Goal: Obtain resource: Obtain resource

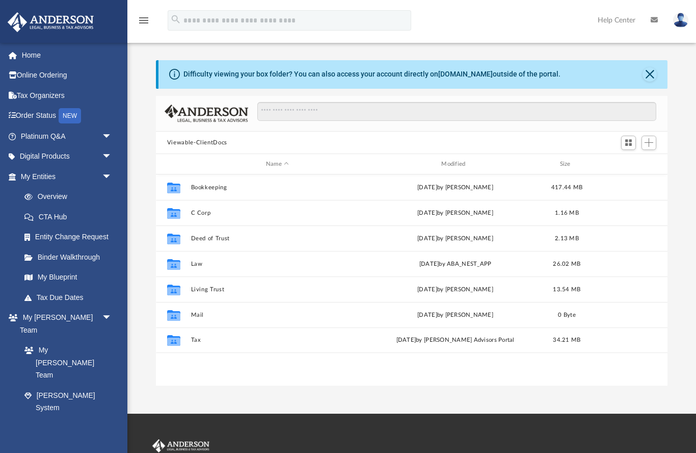
scroll to position [232, 512]
click at [68, 274] on link "My Blueprint" at bounding box center [68, 277] width 108 height 20
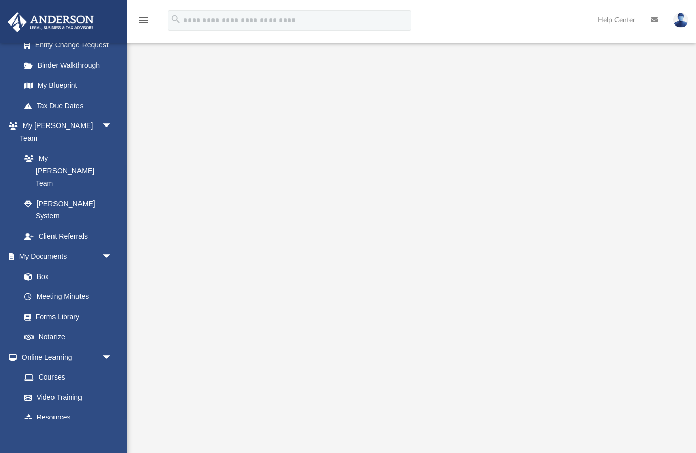
scroll to position [186, 0]
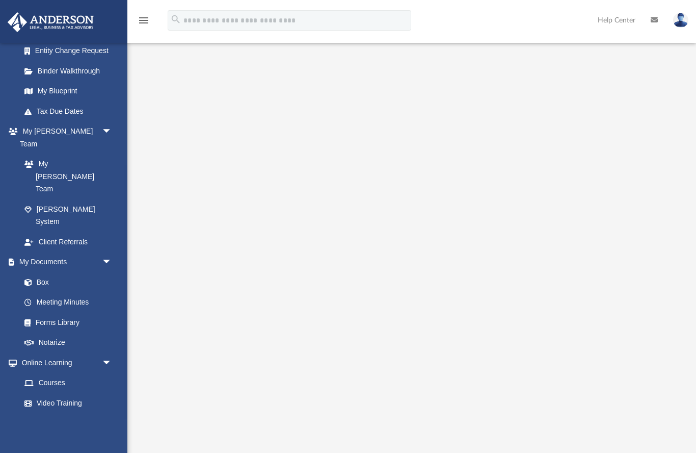
click at [75, 312] on link "Forms Library" at bounding box center [65, 322] width 103 height 20
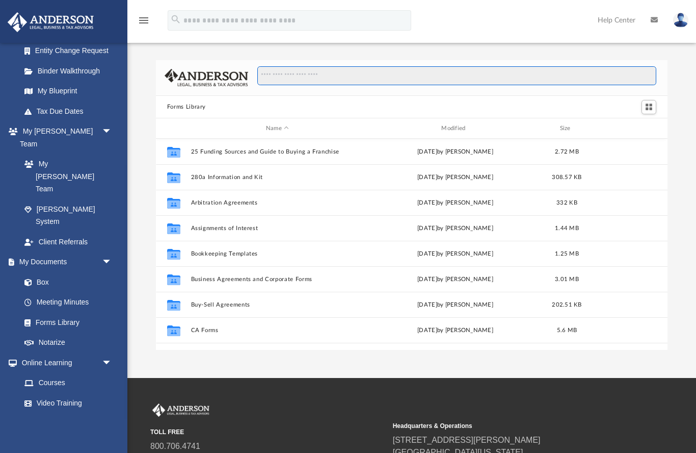
click at [363, 72] on input "Search files and folders" at bounding box center [457, 75] width 400 height 19
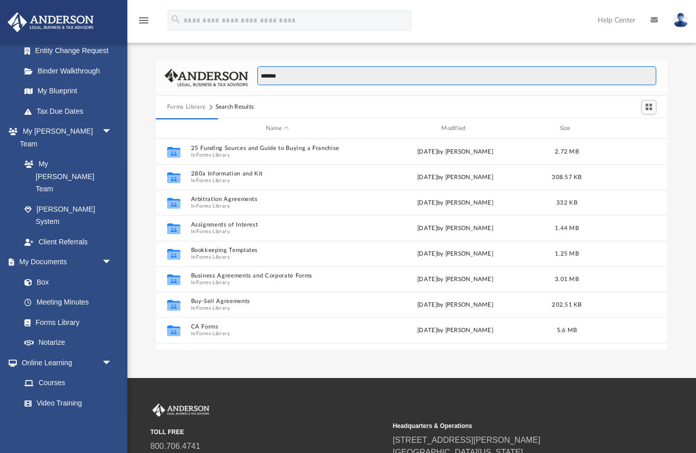
type input "*******"
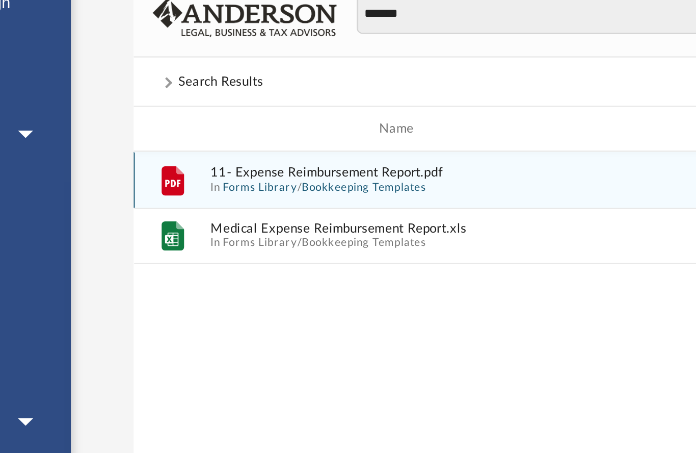
click at [196, 152] on button "Forms Library" at bounding box center [213, 155] width 34 height 7
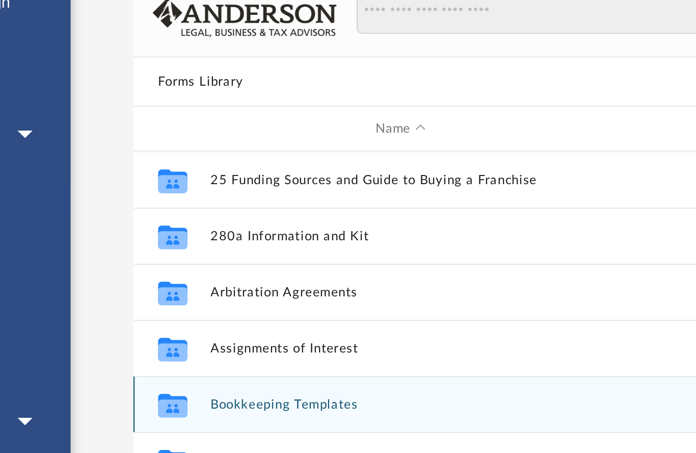
click at [191, 250] on button "Bookkeeping Templates" at bounding box center [277, 253] width 173 height 7
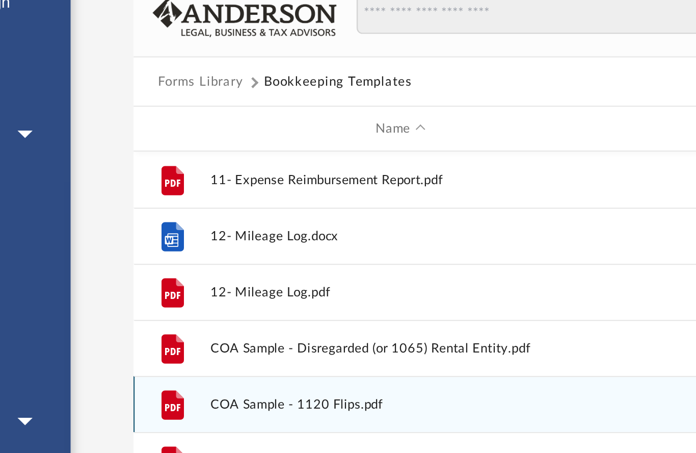
click at [191, 250] on span "COA Sample - 1120 Flips.pdf" at bounding box center [277, 253] width 173 height 7
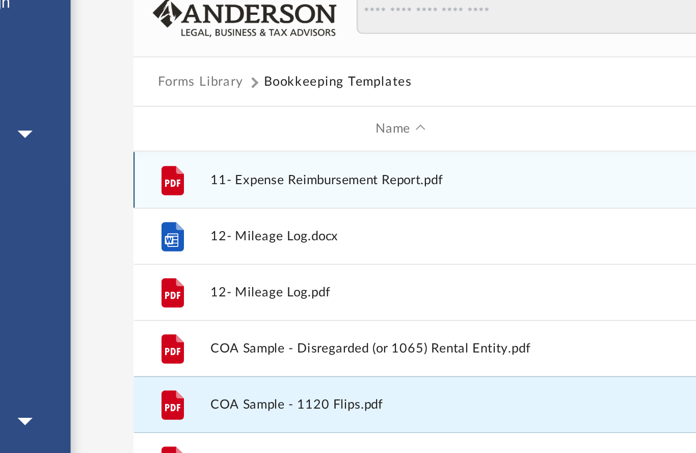
click at [191, 148] on span "11- Expense Reimbursement Report.pdf" at bounding box center [277, 151] width 173 height 7
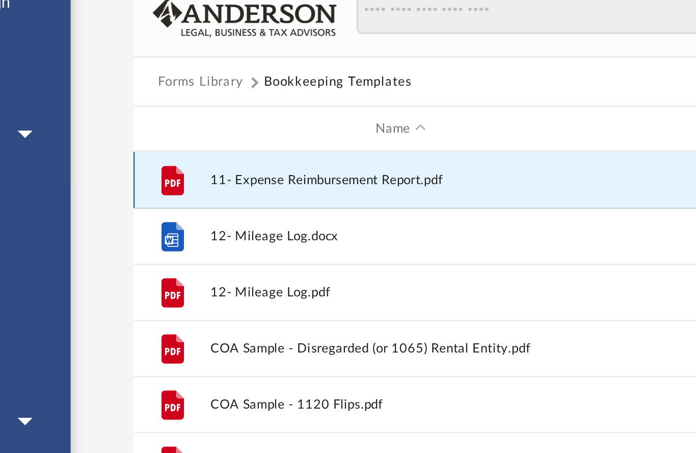
click at [191, 148] on span "11- Expense Reimbursement Report.pdf" at bounding box center [277, 151] width 173 height 7
click at [169, 145] on icon "grid" at bounding box center [174, 151] width 10 height 13
click at [200, 148] on span "11- Expense Reimbursement Report.pdf" at bounding box center [277, 151] width 173 height 7
click at [169, 145] on icon "grid" at bounding box center [174, 151] width 10 height 13
click at [191, 148] on span "11- Expense Reimbursement Report.pdf" at bounding box center [277, 151] width 173 height 7
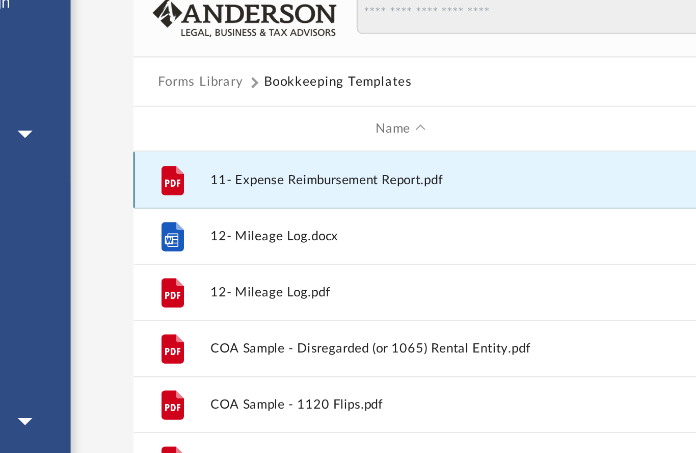
click at [191, 148] on span "11- Expense Reimbursement Report.pdf" at bounding box center [277, 151] width 173 height 7
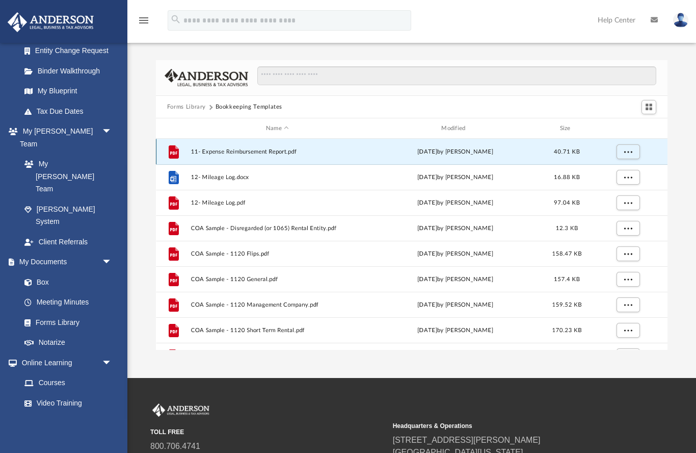
click at [627, 150] on span "More options" at bounding box center [628, 152] width 8 height 6
click at [608, 170] on li "Preview" at bounding box center [619, 172] width 30 height 11
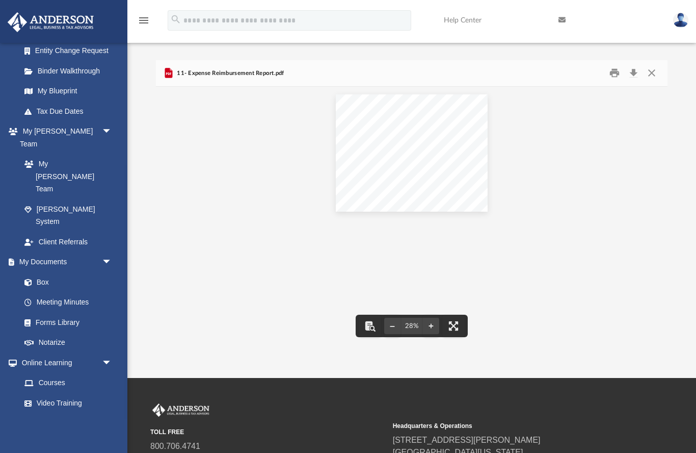
click at [650, 77] on button "Close" at bounding box center [652, 73] width 18 height 16
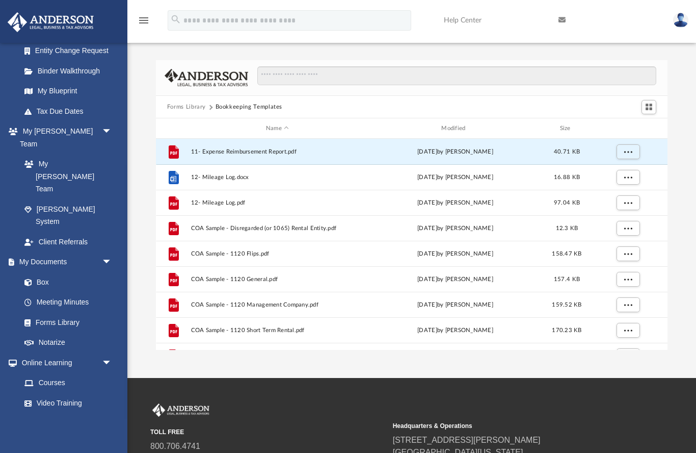
click at [194, 100] on div "Forms Library Bookkeeping Templates" at bounding box center [412, 107] width 512 height 22
click at [194, 110] on button "Forms Library" at bounding box center [186, 106] width 39 height 9
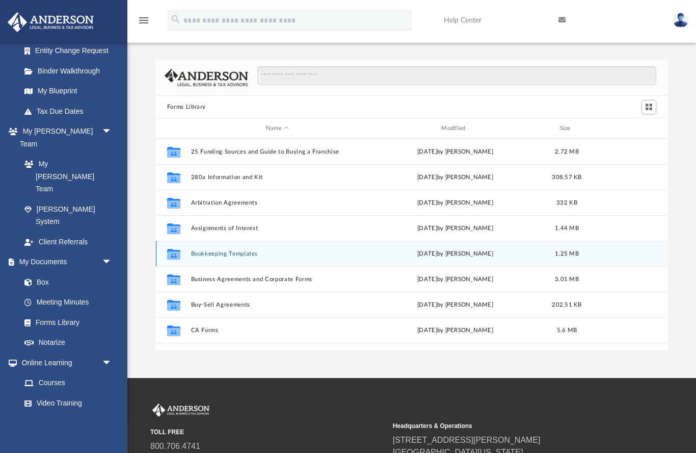
click at [238, 256] on button "Bookkeeping Templates" at bounding box center [277, 253] width 173 height 7
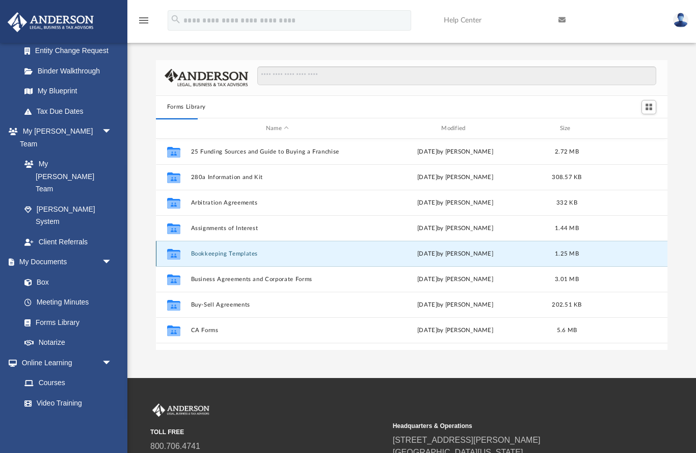
click at [186, 256] on div "Collaborated Folder" at bounding box center [173, 254] width 25 height 16
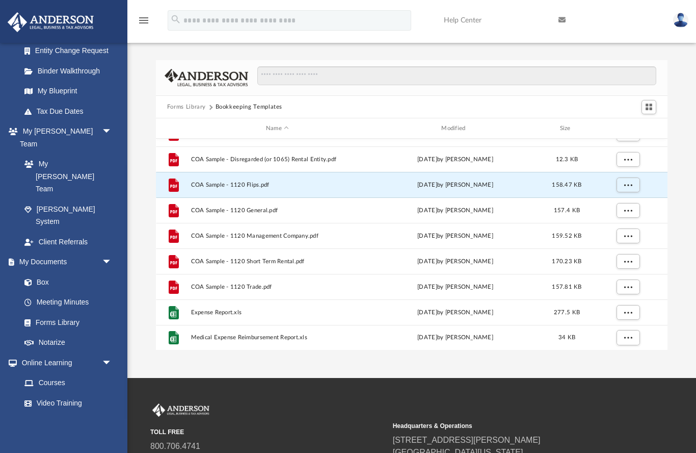
click at [182, 102] on button "Forms Library" at bounding box center [186, 106] width 39 height 9
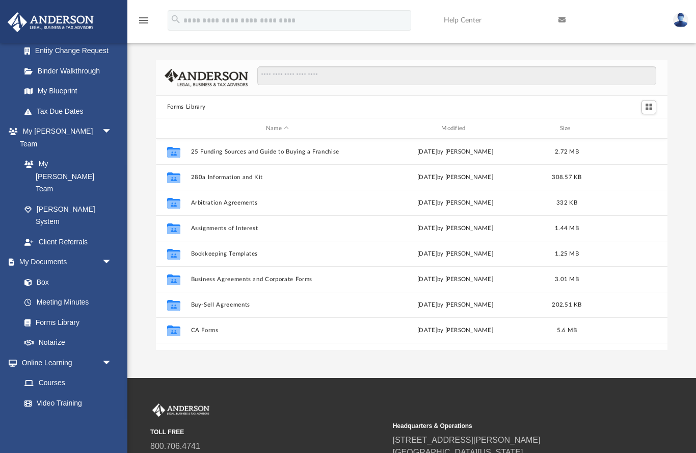
click at [183, 107] on button "Forms Library" at bounding box center [186, 106] width 39 height 9
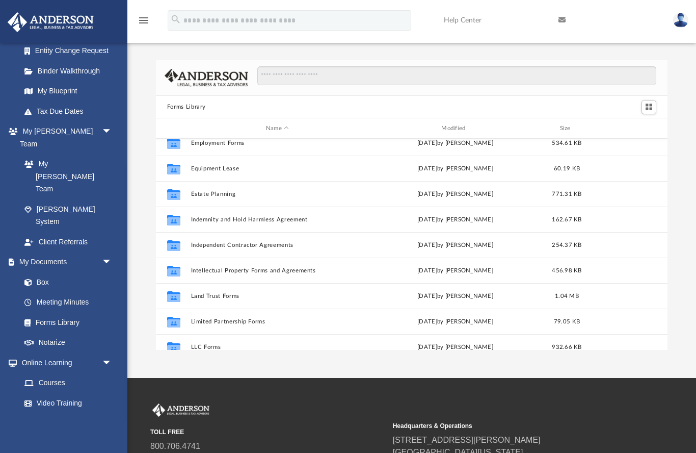
scroll to position [291, 0]
